Goal: Information Seeking & Learning: Learn about a topic

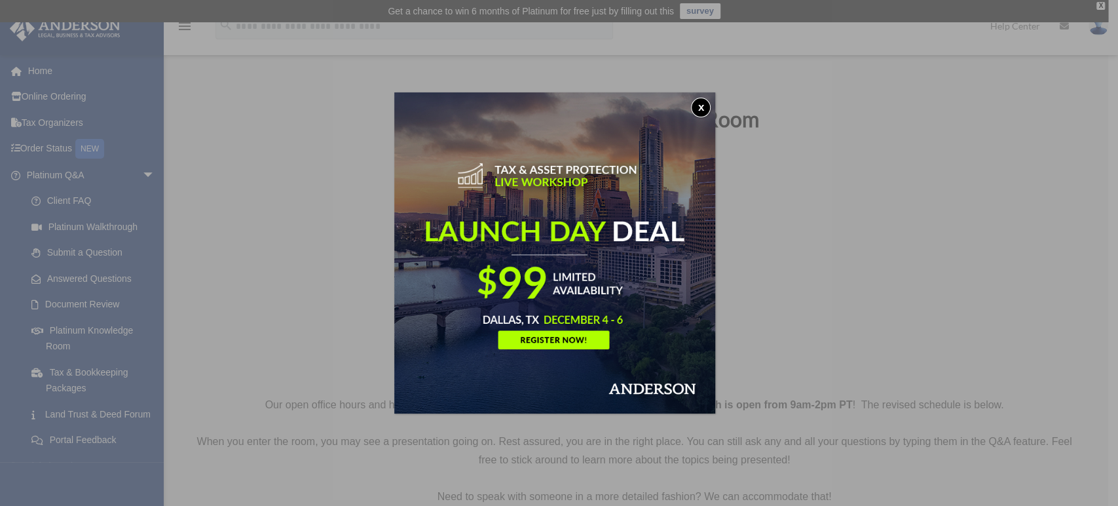
click at [710, 102] on button "x" at bounding box center [701, 108] width 20 height 20
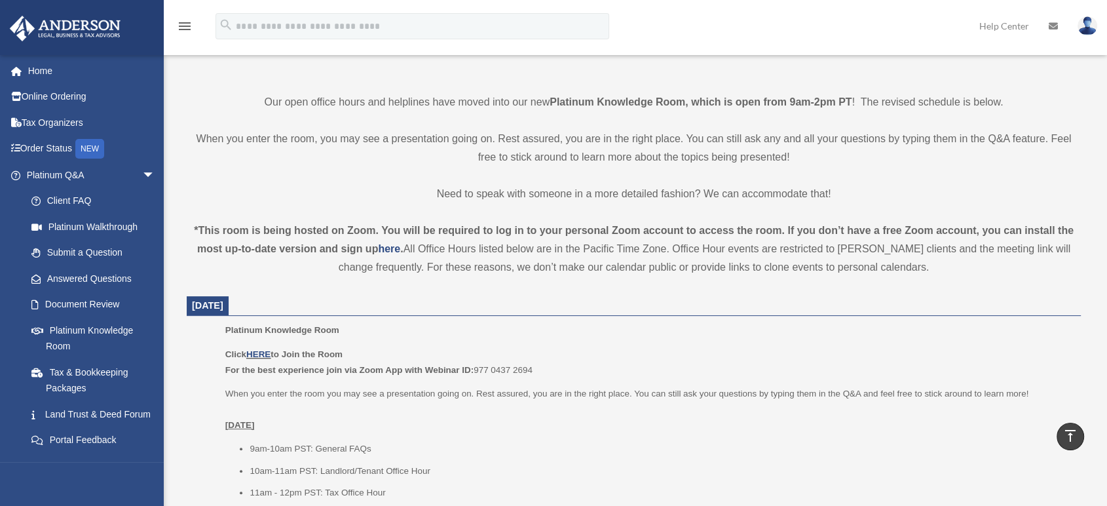
scroll to position [363, 0]
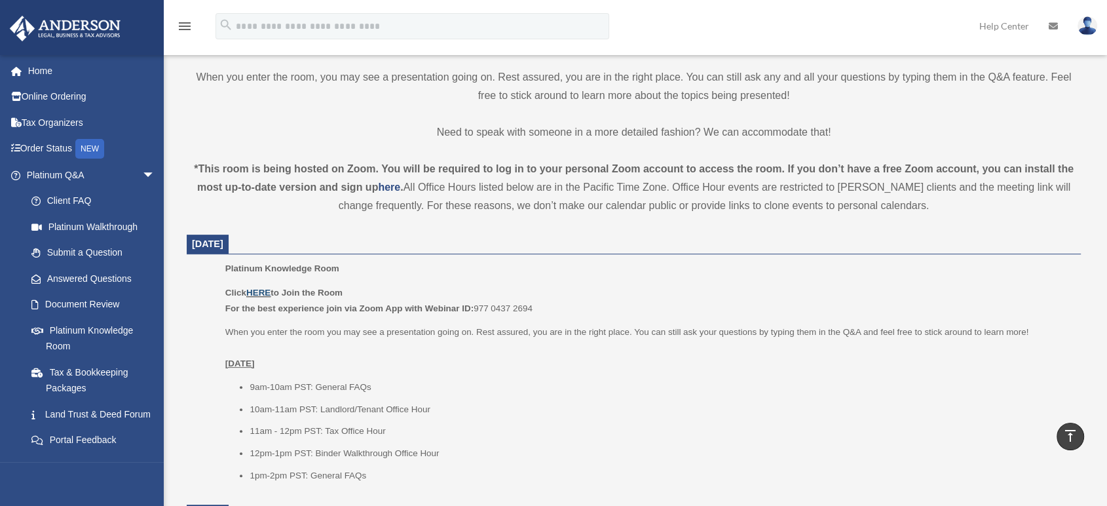
click at [263, 294] on link "HERE" at bounding box center [258, 292] width 24 height 10
drag, startPoint x: 257, startPoint y: 471, endPoint x: 409, endPoint y: 445, distance: 154.8
click at [409, 445] on ul "9am-10am PST: General FAQs 10am-11am PST: Landlord/Tenant Office Hour 11am - 12…" at bounding box center [648, 430] width 846 height 103
click at [355, 485] on div "Platinum Knowledge Room Click HERE to Join the Room For the best experience joi…" at bounding box center [648, 376] width 846 height 230
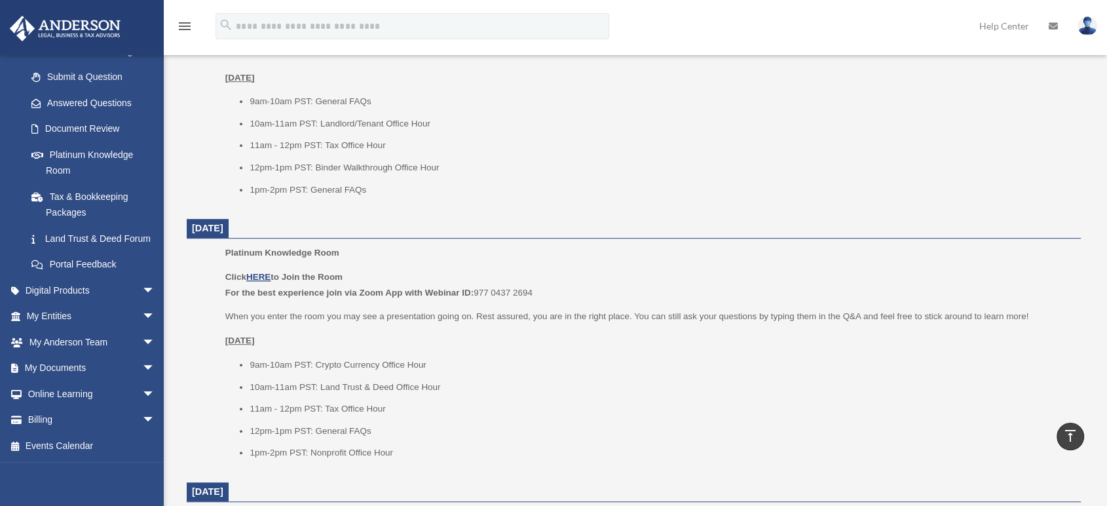
scroll to position [655, 0]
